Goal: Find specific page/section: Find specific page/section

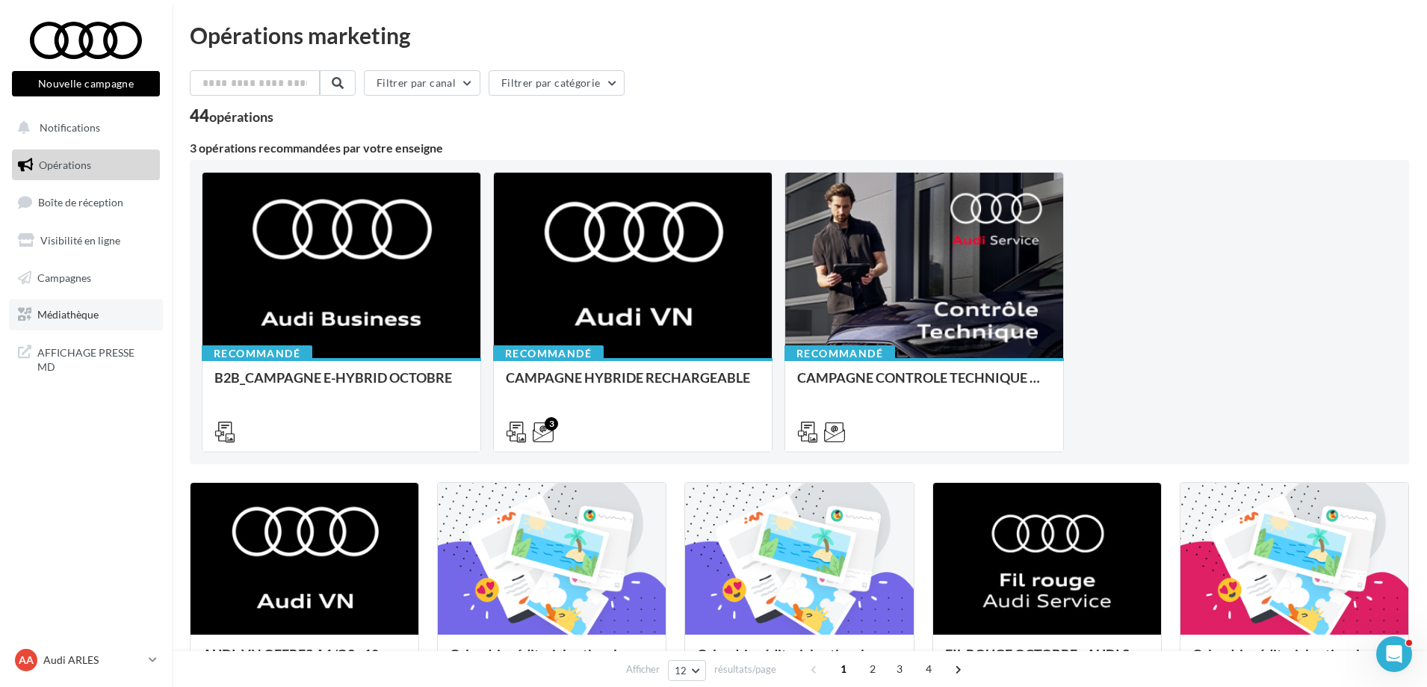
click at [46, 313] on span "Médiathèque" at bounding box center [67, 314] width 61 height 13
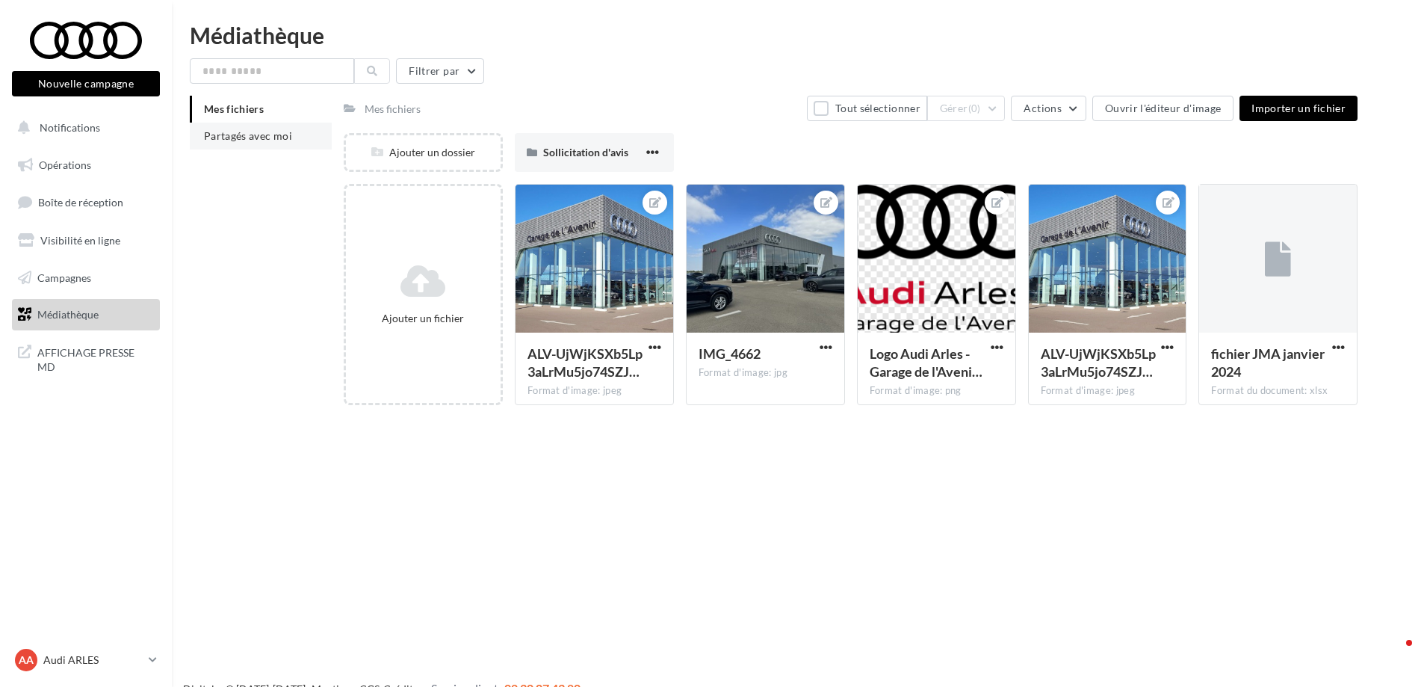
click at [232, 137] on span "Partagés avec moi" at bounding box center [248, 135] width 88 height 13
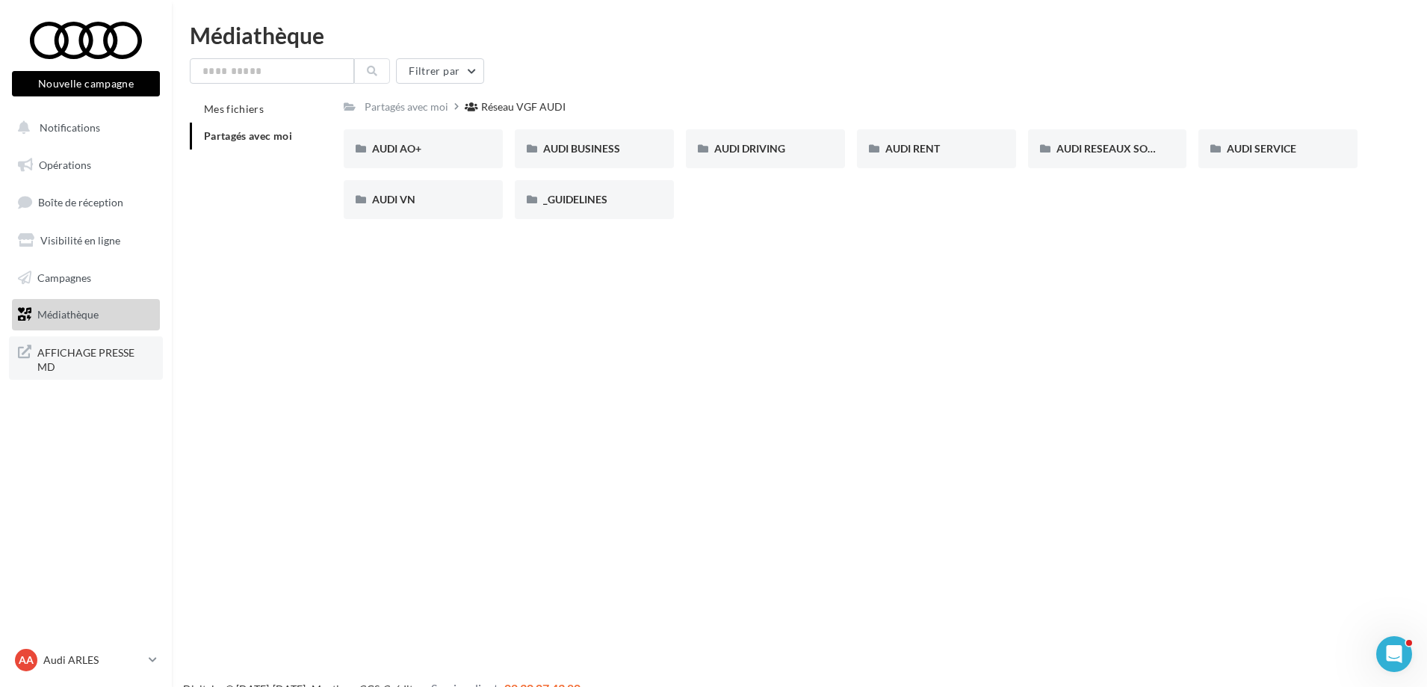
click at [21, 347] on icon at bounding box center [24, 358] width 13 height 32
click at [78, 198] on span "Boîte de réception" at bounding box center [80, 202] width 85 height 13
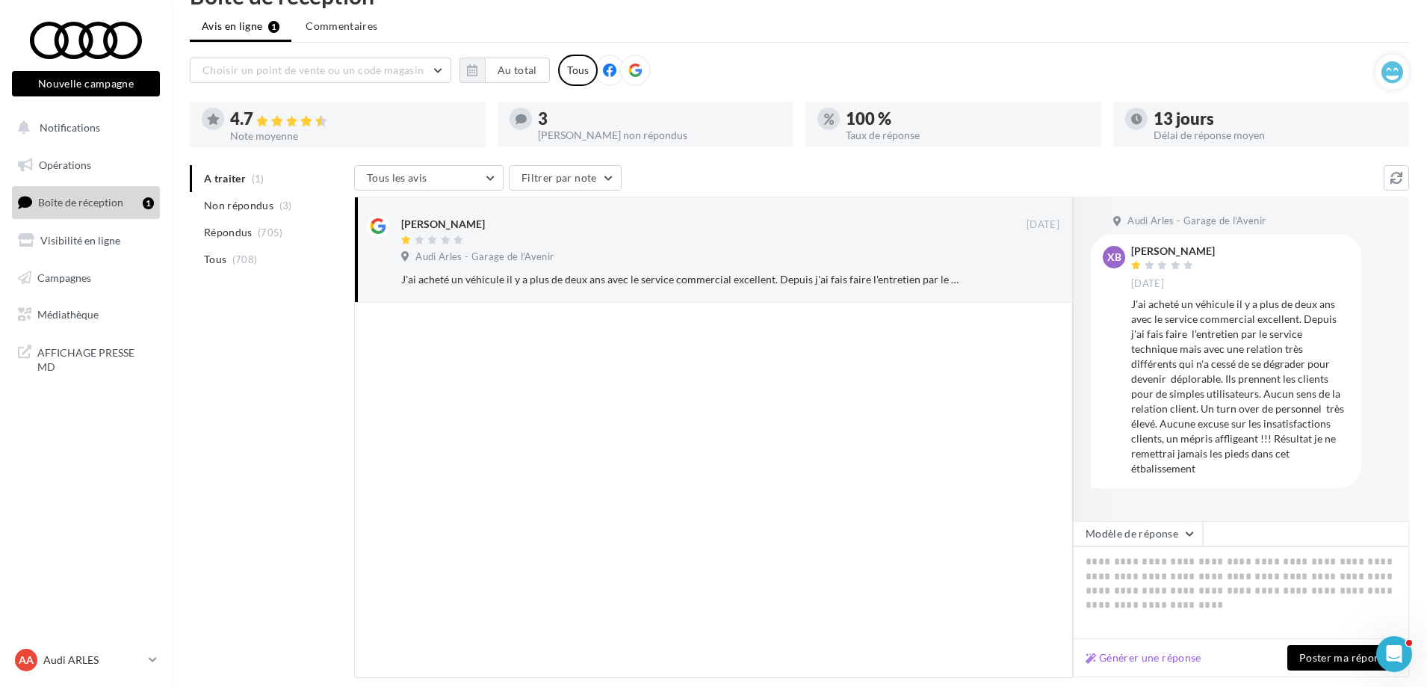
scroll to position [75, 0]
